Goal: Navigation & Orientation: Find specific page/section

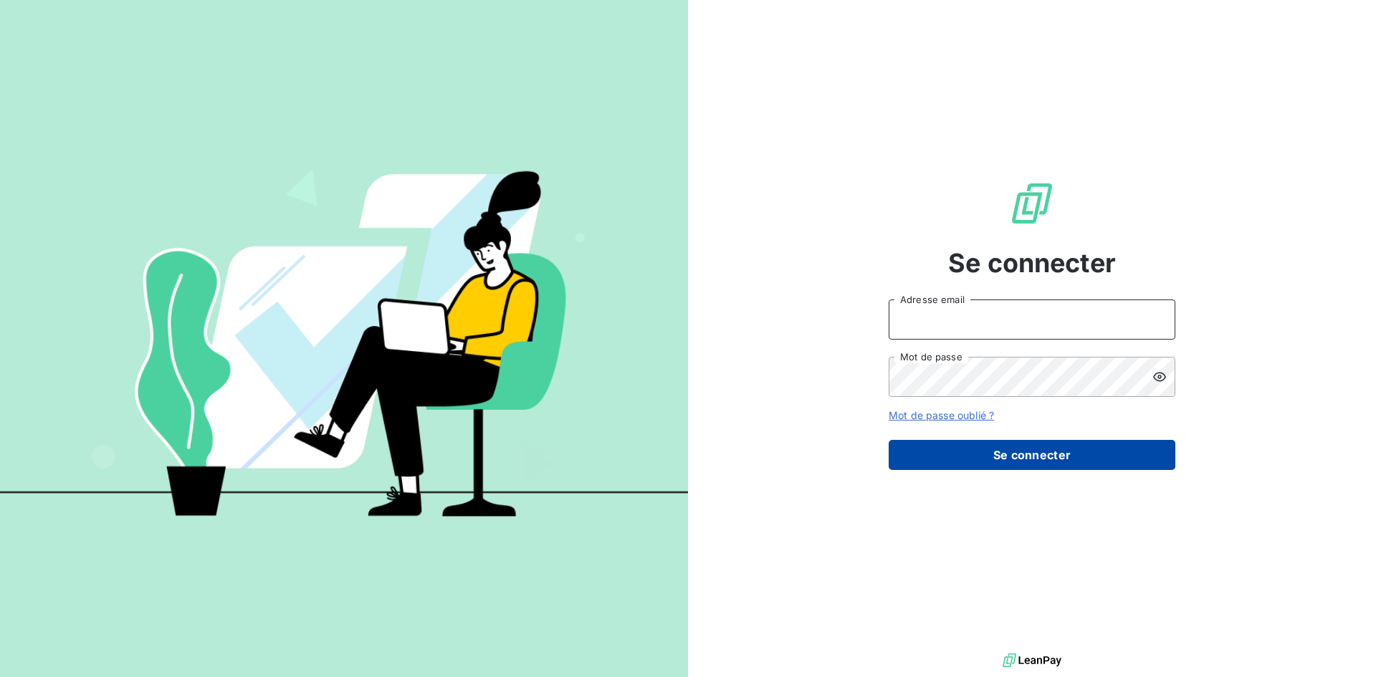
type input "[EMAIL_ADDRESS][DOMAIN_NAME]"
click at [996, 458] on button "Se connecter" at bounding box center [1032, 455] width 287 height 30
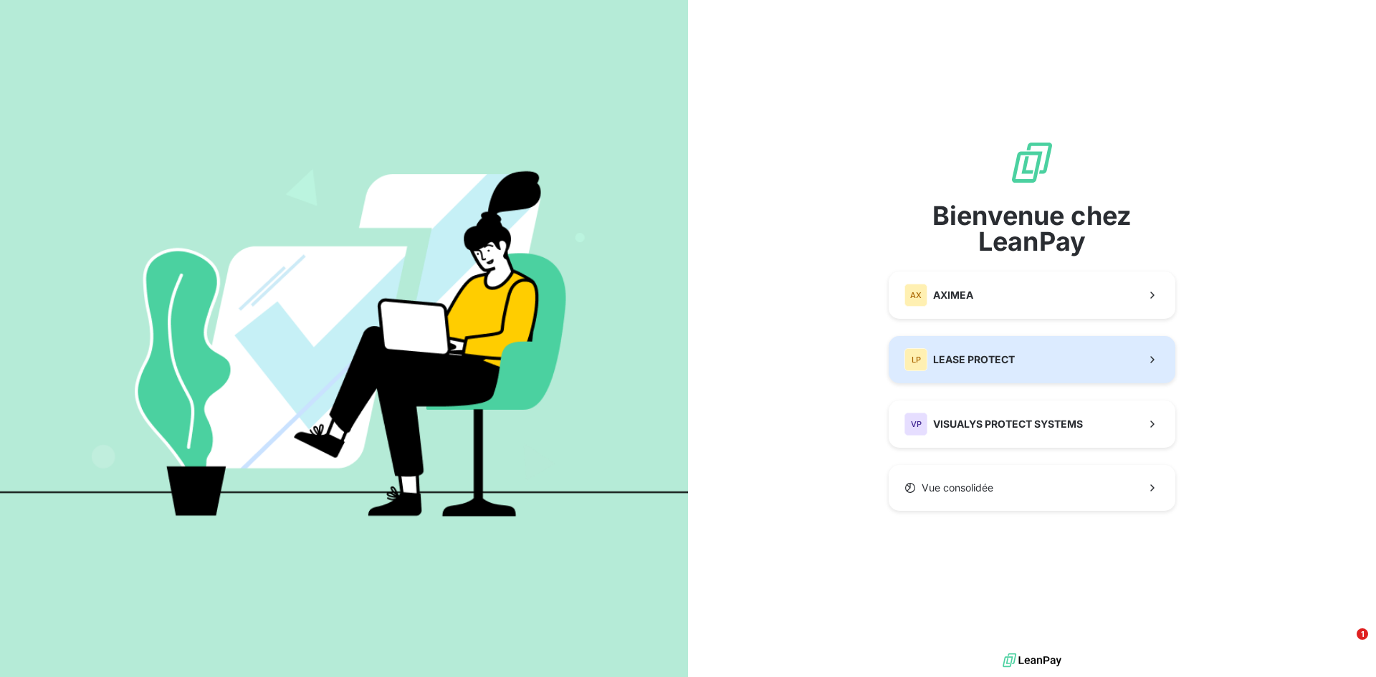
click at [934, 370] on div "LP LEASE PROTECT" at bounding box center [959, 359] width 110 height 23
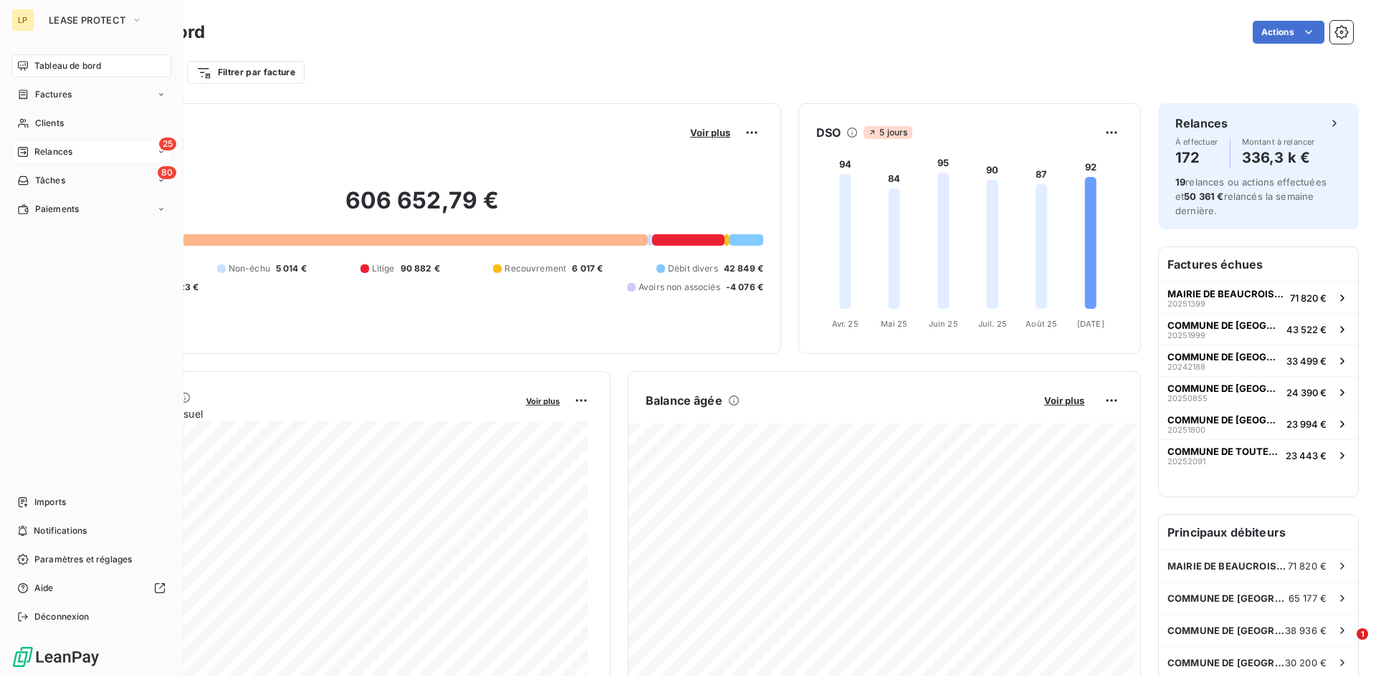
click at [46, 144] on div "25 Relances" at bounding box center [91, 151] width 160 height 23
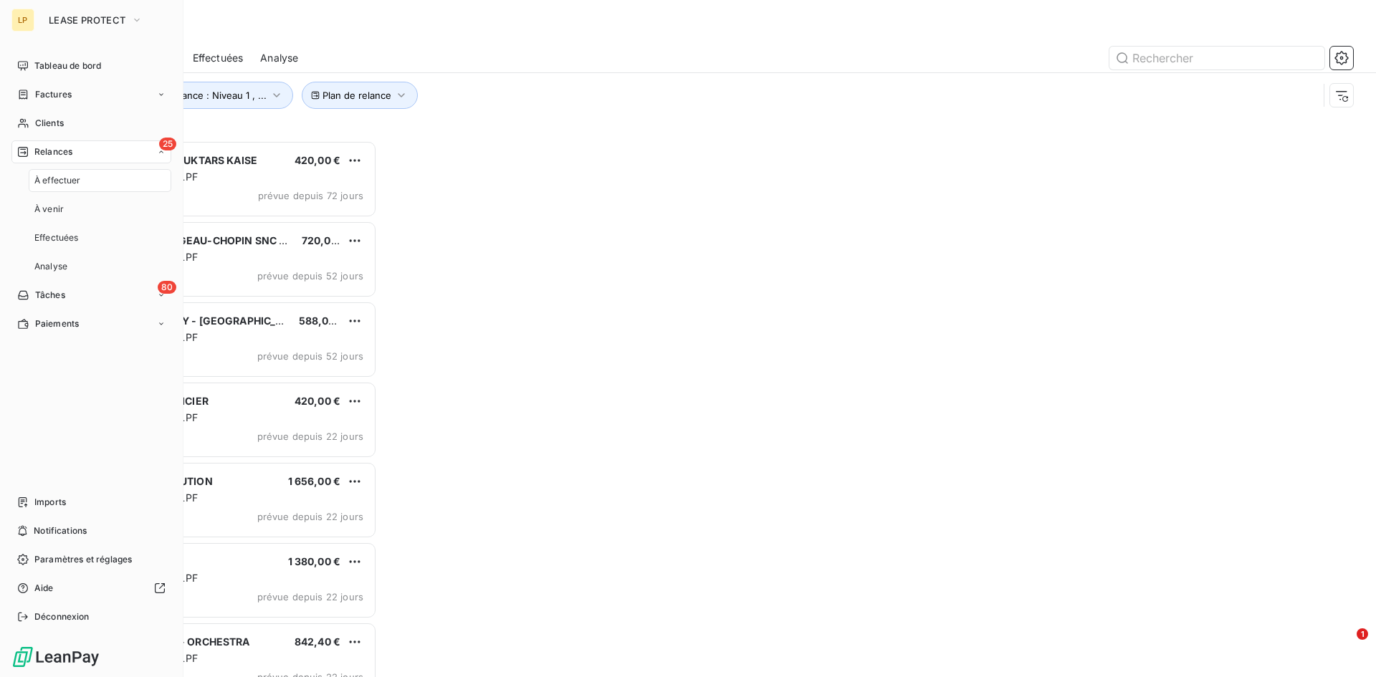
scroll to position [526, 297]
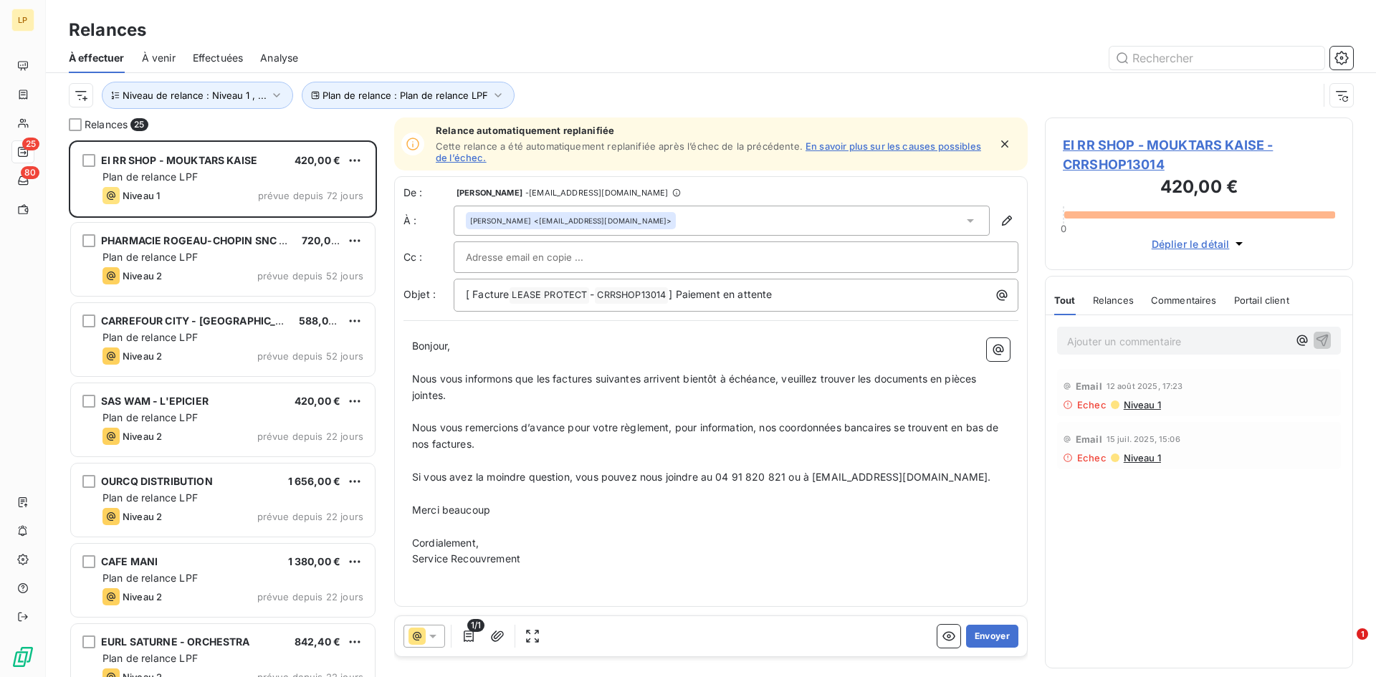
click at [276, 58] on span "Analyse" at bounding box center [279, 58] width 38 height 14
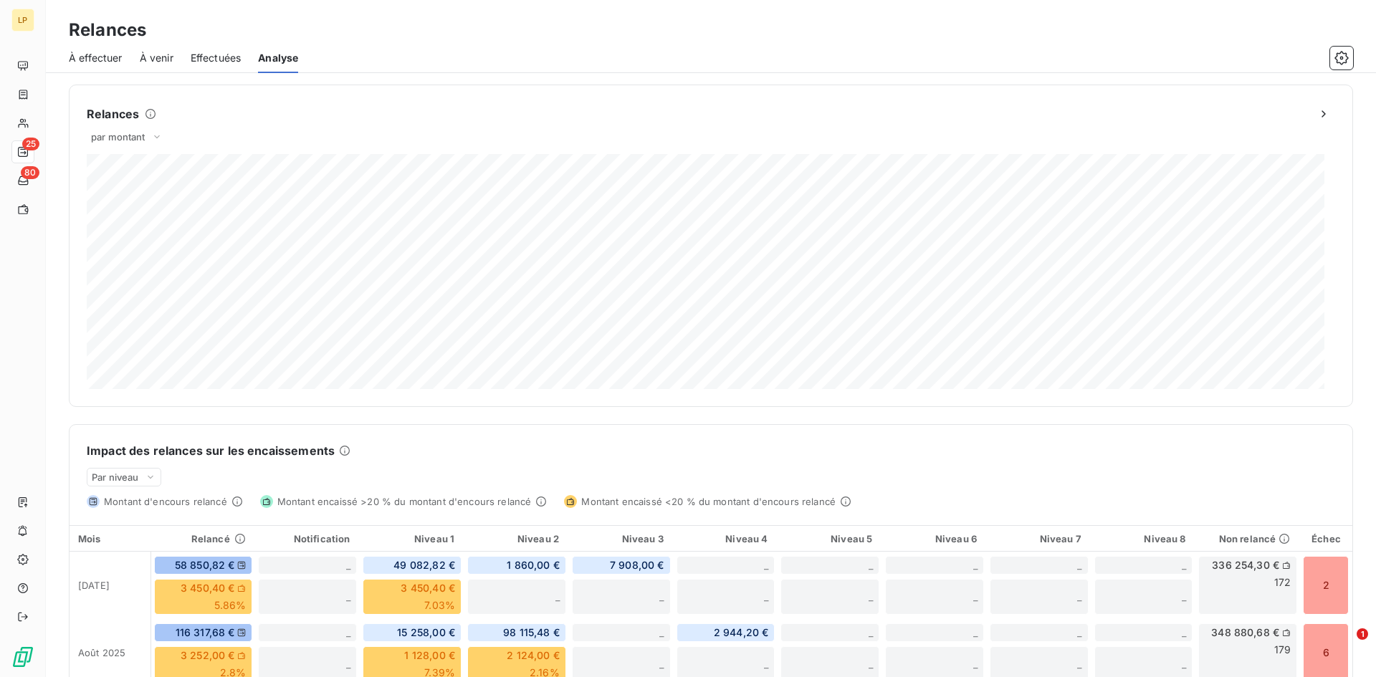
scroll to position [143, 0]
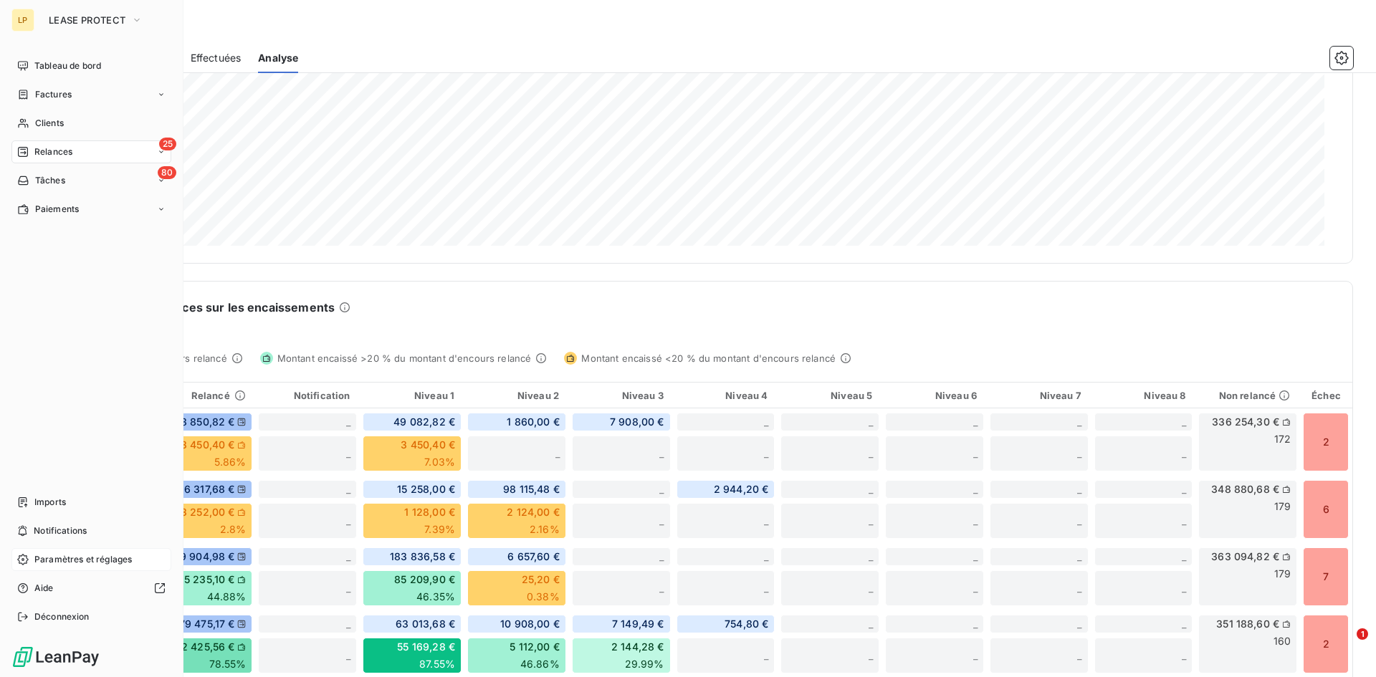
click at [48, 561] on span "Paramètres et réglages" at bounding box center [82, 559] width 97 height 13
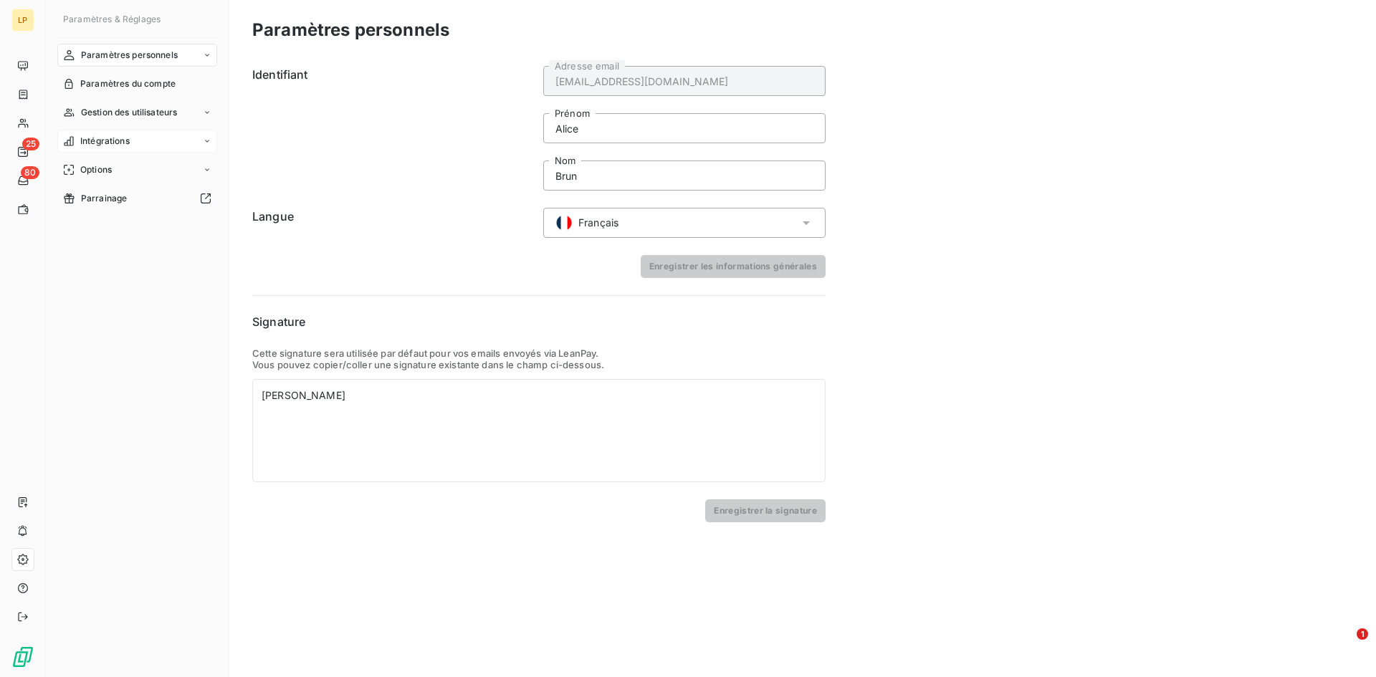
click at [107, 130] on div "Intégrations" at bounding box center [137, 141] width 160 height 23
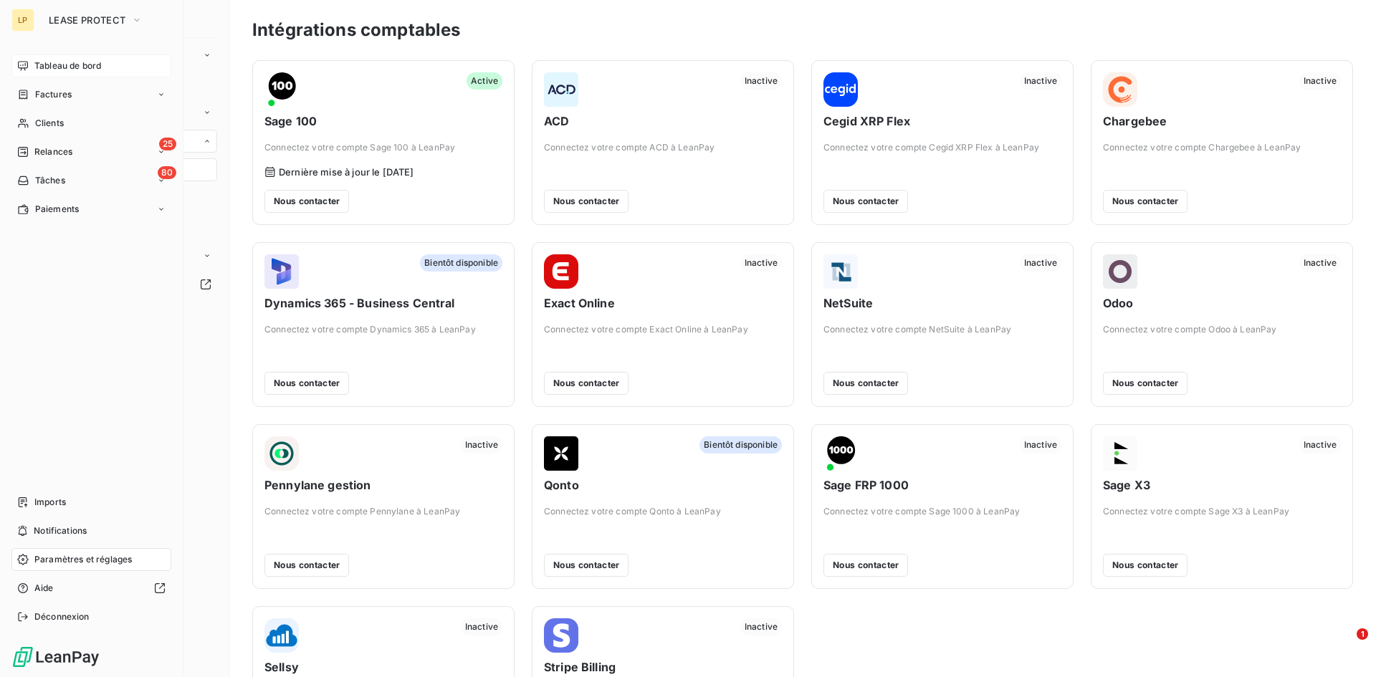
click at [57, 65] on span "Tableau de bord" at bounding box center [67, 65] width 67 height 13
